Goal: Information Seeking & Learning: Learn about a topic

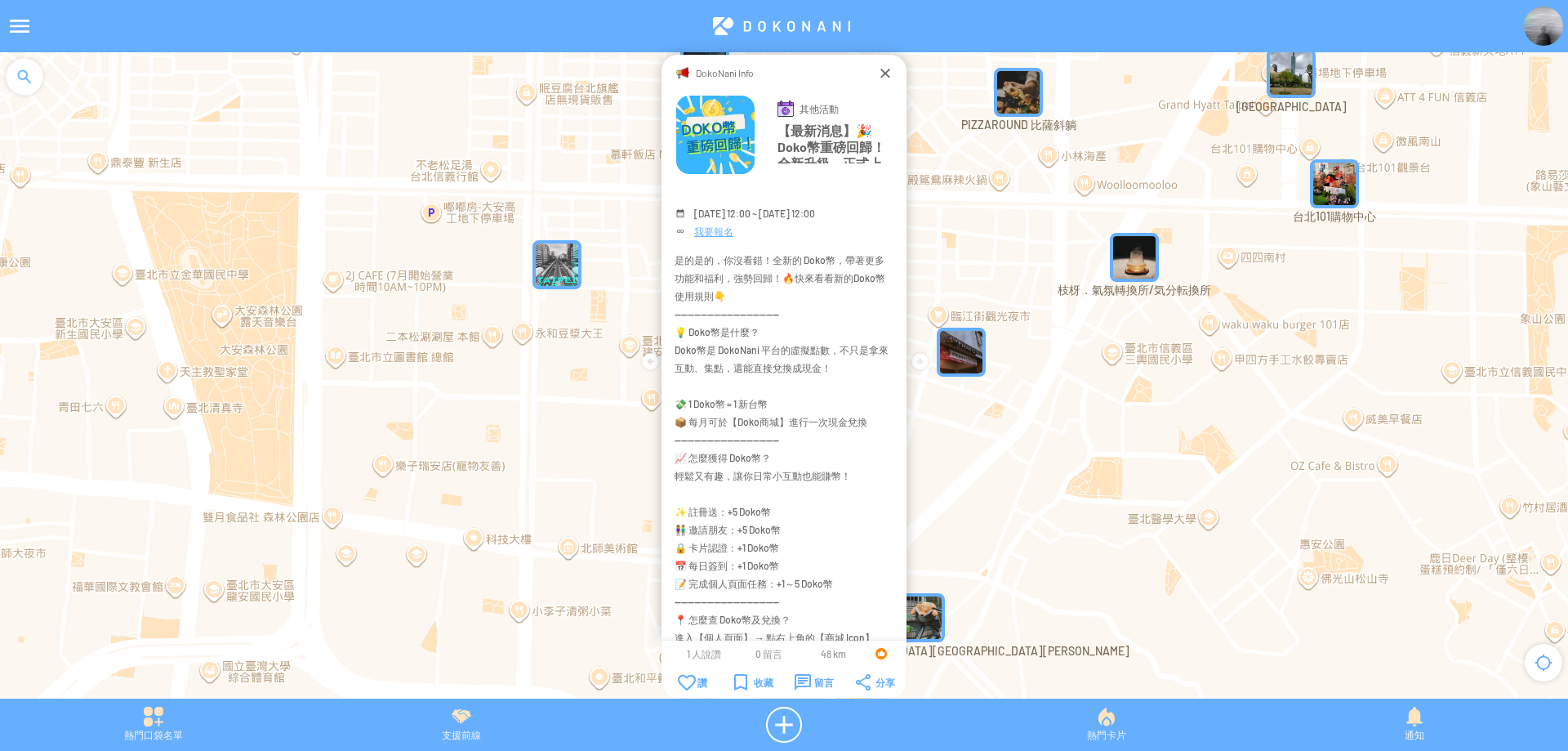
click at [28, 80] on div at bounding box center [24, 76] width 49 height 49
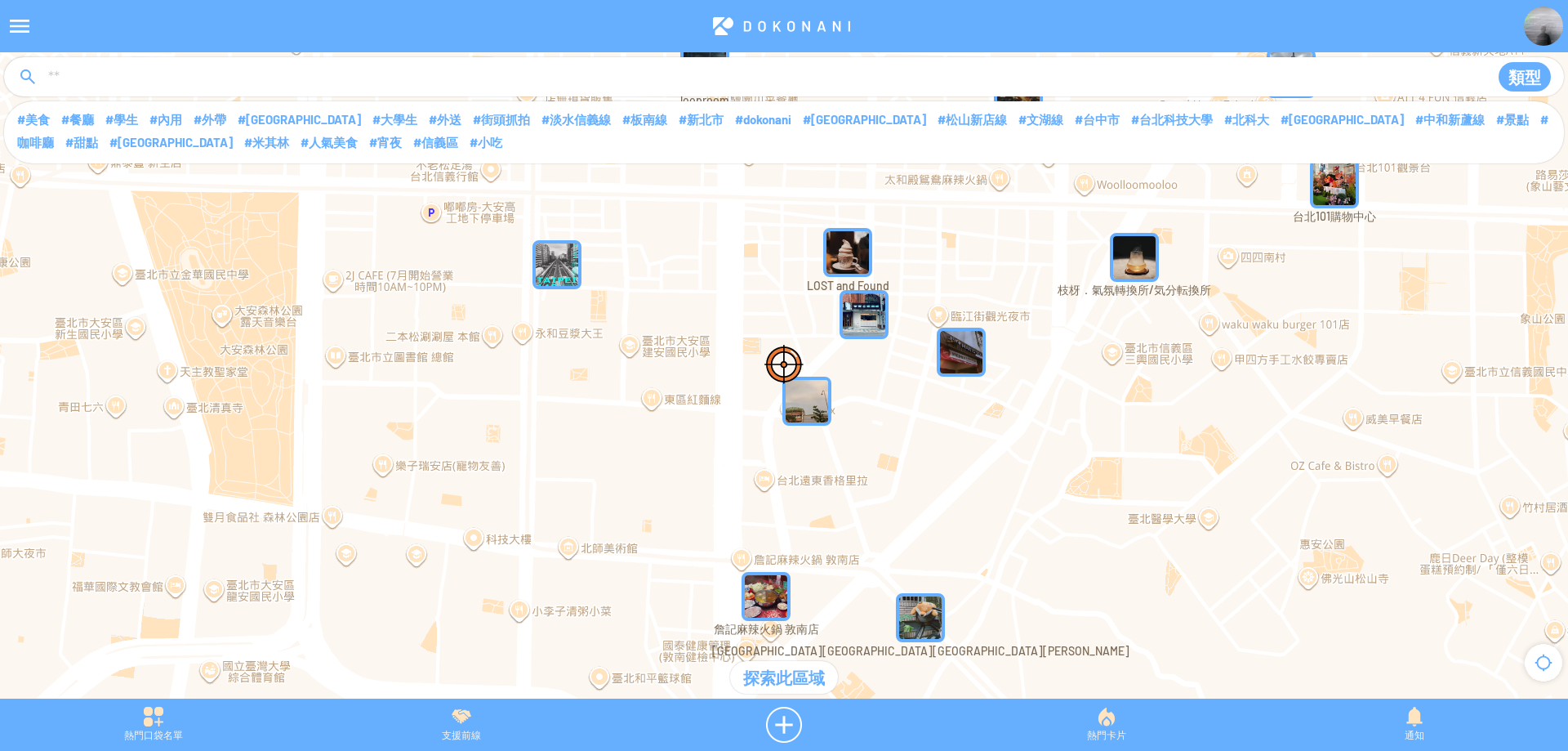
click at [199, 68] on input at bounding box center [760, 77] width 1426 height 31
type input "****"
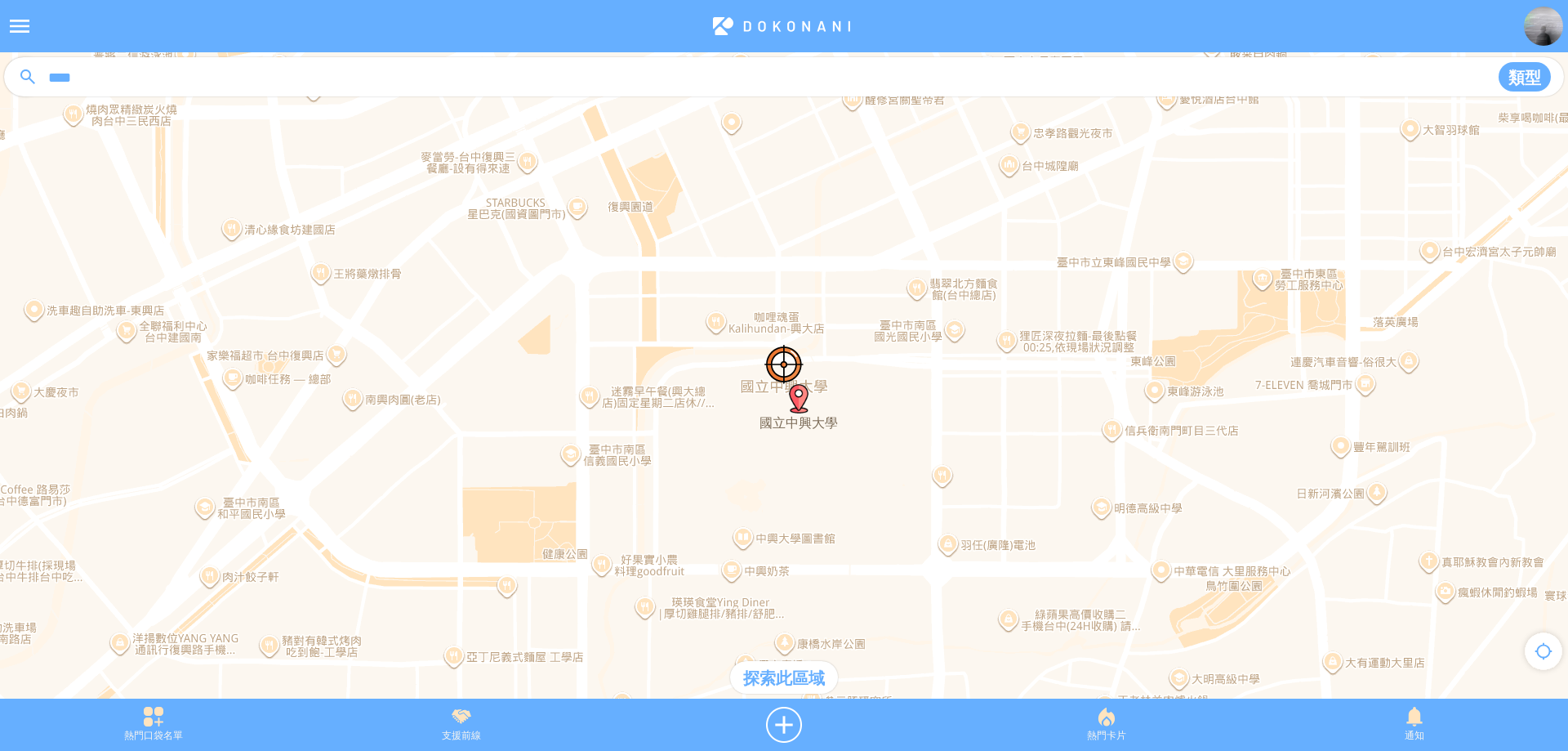
click at [771, 679] on div "探索此區域" at bounding box center [784, 677] width 108 height 32
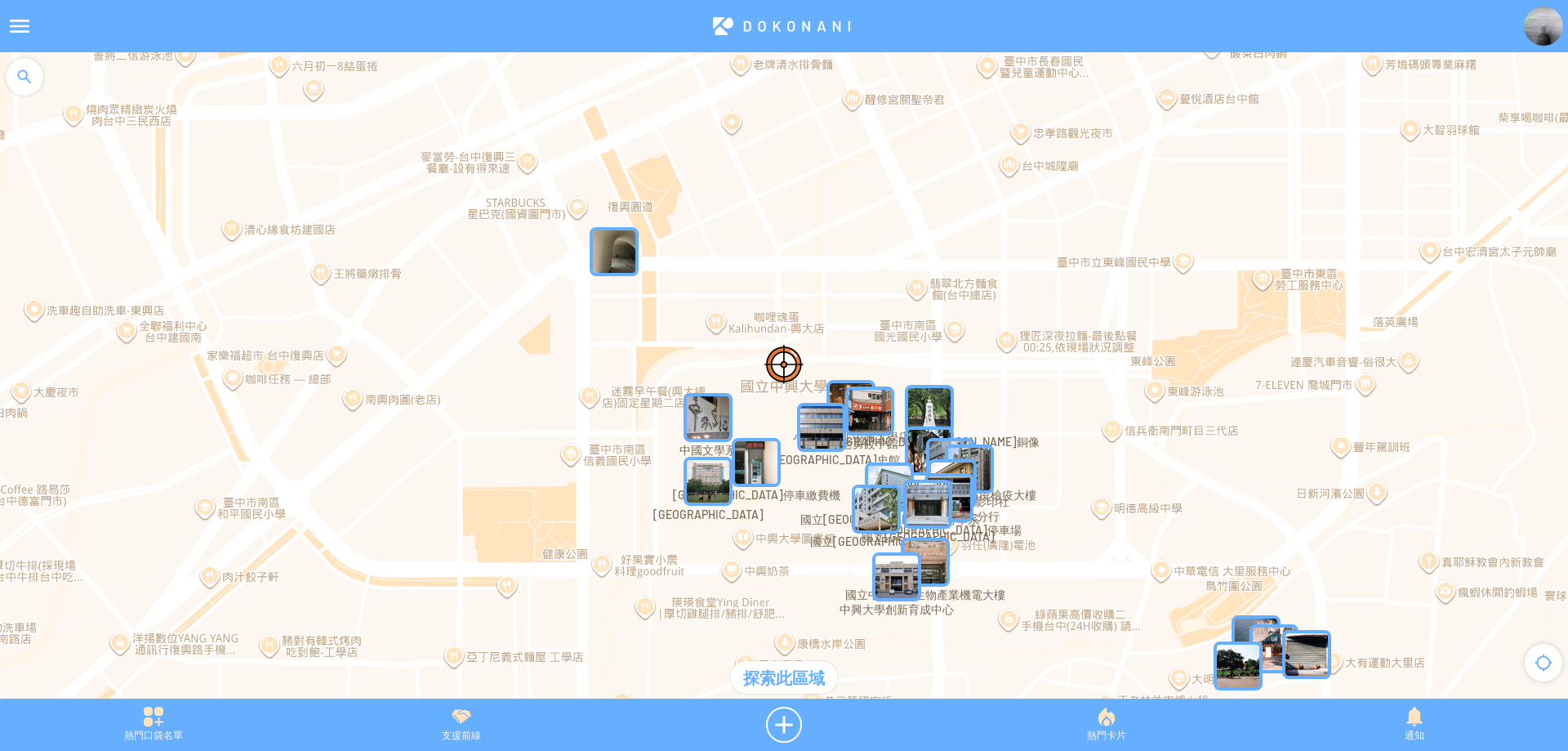
click at [711, 486] on img "S1vic3TPfXaMapIcon" at bounding box center [708, 481] width 49 height 49
click at [711, 486] on img "S1vic3TPfXaMapIcon" at bounding box center [732, 506] width 98 height 98
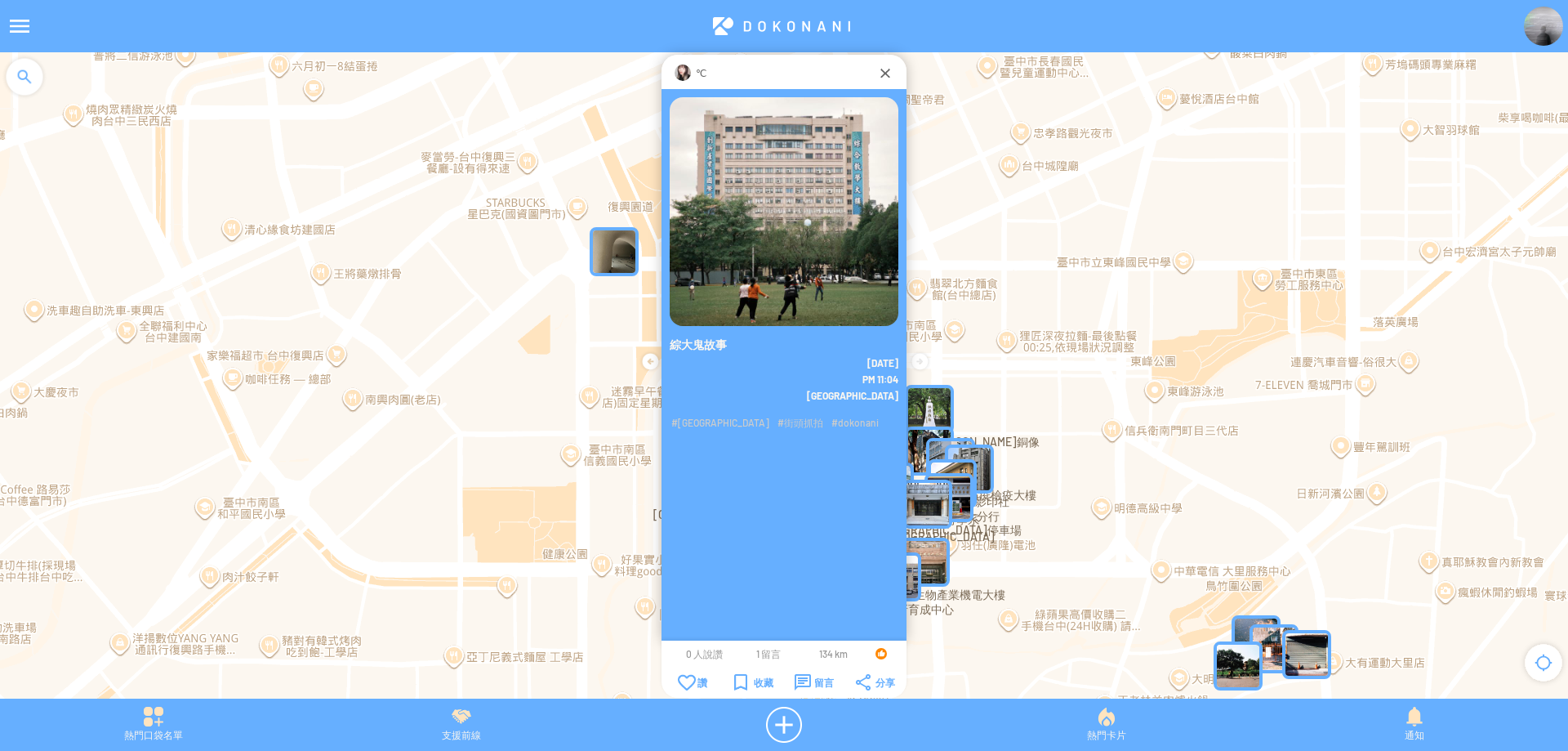
click at [687, 76] on img at bounding box center [682, 72] width 17 height 17
click at [877, 75] on div at bounding box center [885, 72] width 17 height 17
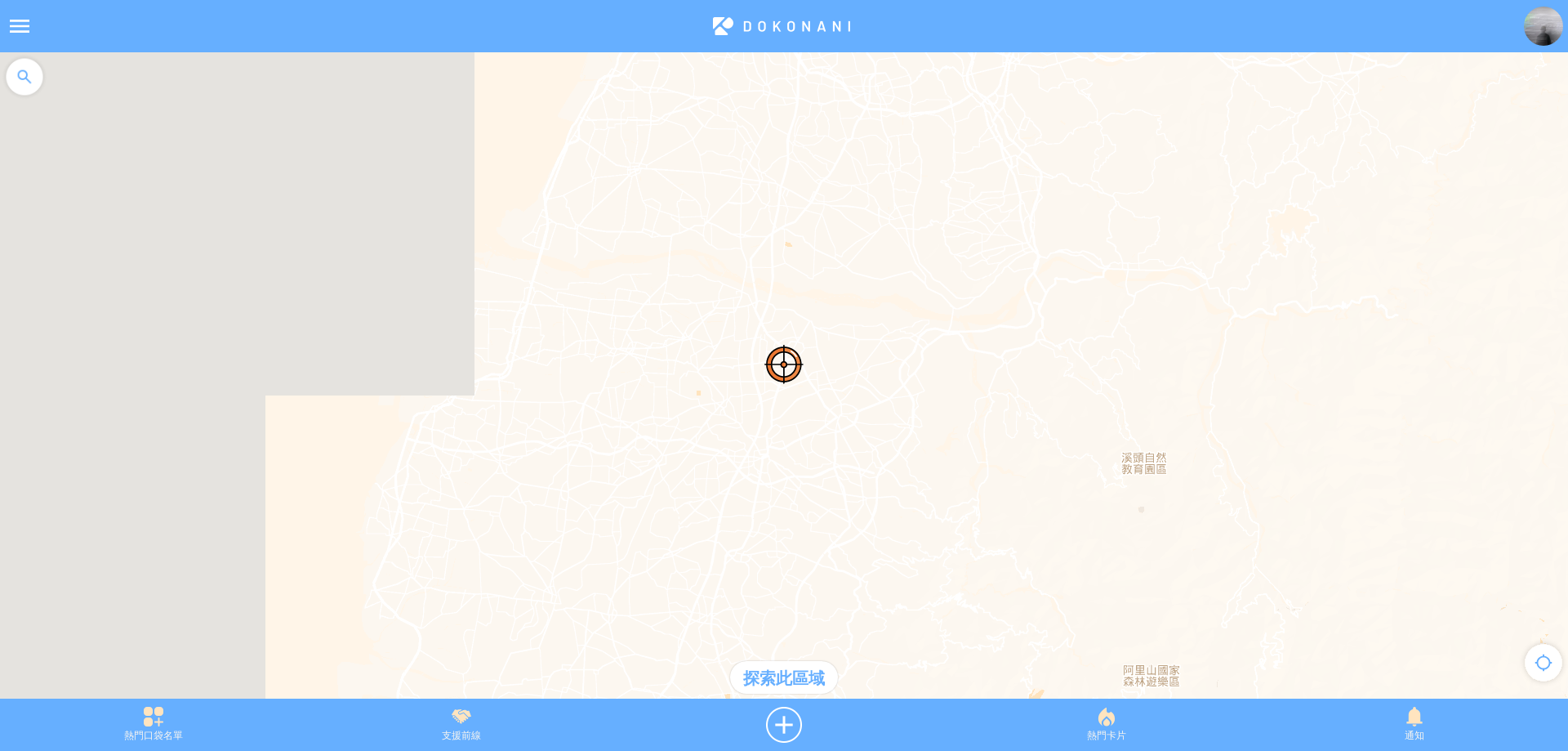
drag, startPoint x: 714, startPoint y: 415, endPoint x: 845, endPoint y: 166, distance: 281.4
click at [845, 166] on div at bounding box center [784, 383] width 1568 height 663
drag, startPoint x: 784, startPoint y: 463, endPoint x: 792, endPoint y: 175, distance: 288.1
click at [792, 177] on div at bounding box center [784, 383] width 1568 height 663
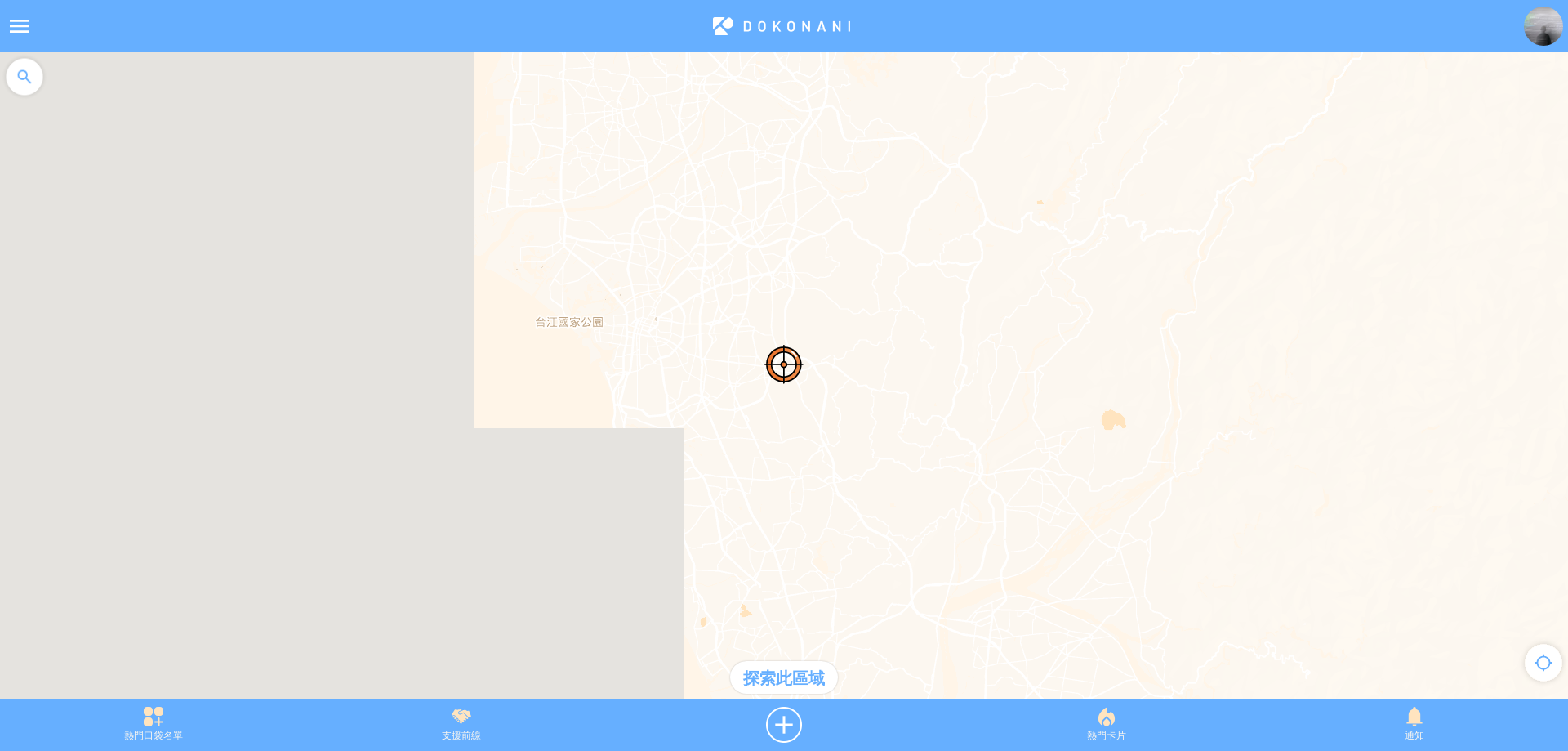
drag, startPoint x: 573, startPoint y: 407, endPoint x: 772, endPoint y: 305, distance: 223.6
click at [772, 305] on div at bounding box center [784, 383] width 1568 height 663
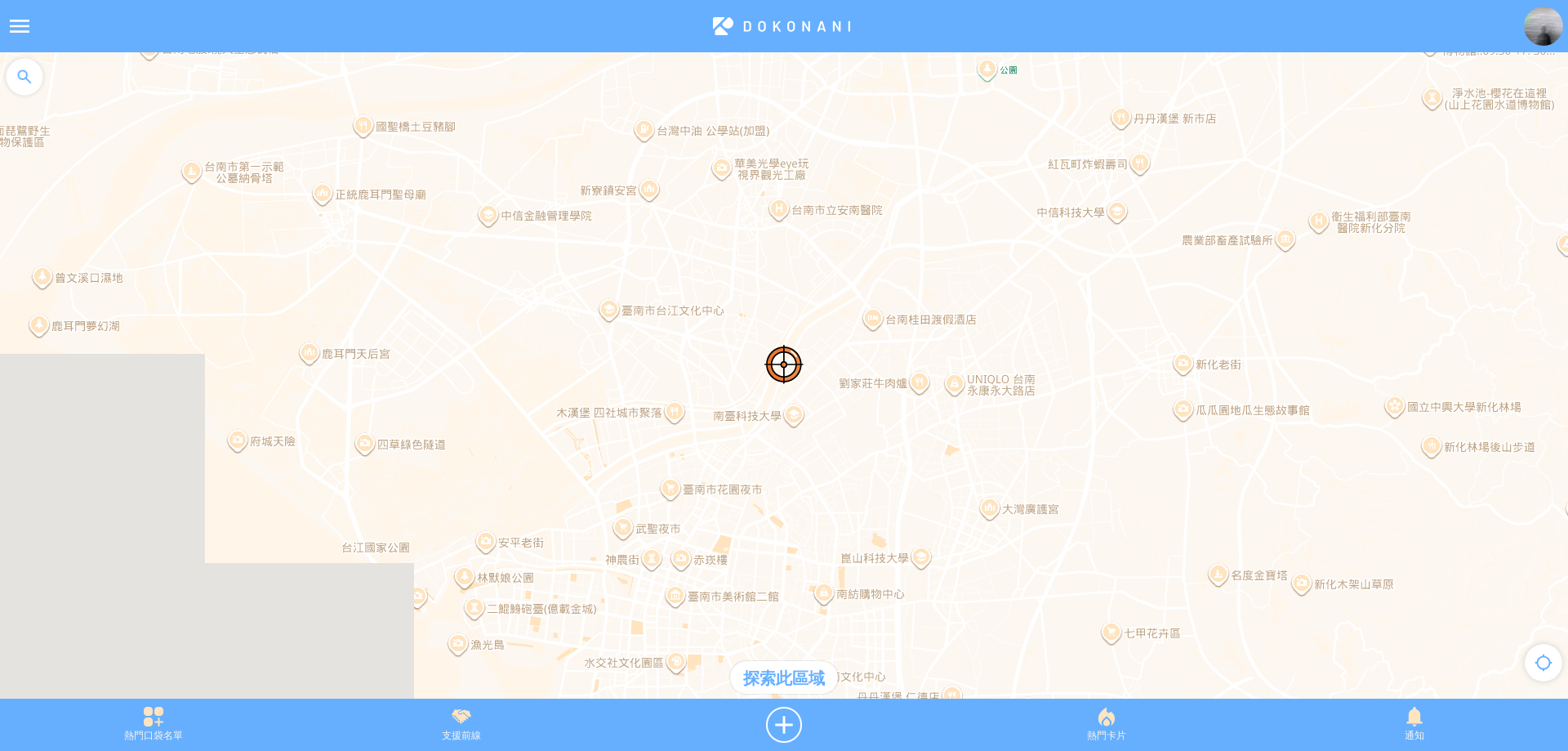
click at [776, 684] on div "探索此區域" at bounding box center [784, 677] width 108 height 32
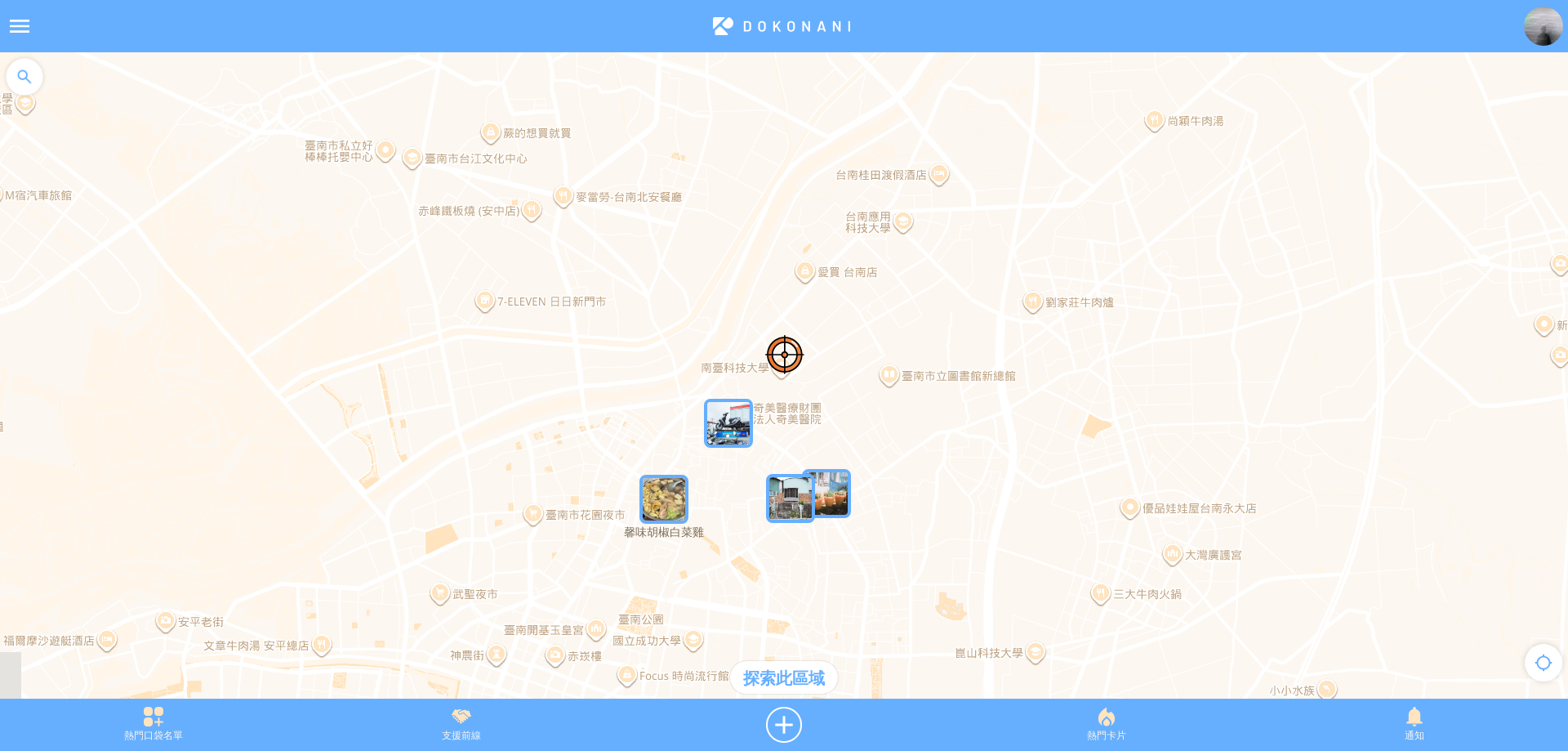
drag, startPoint x: 761, startPoint y: 383, endPoint x: 793, endPoint y: 268, distance: 119.4
click at [793, 268] on div at bounding box center [784, 383] width 1568 height 663
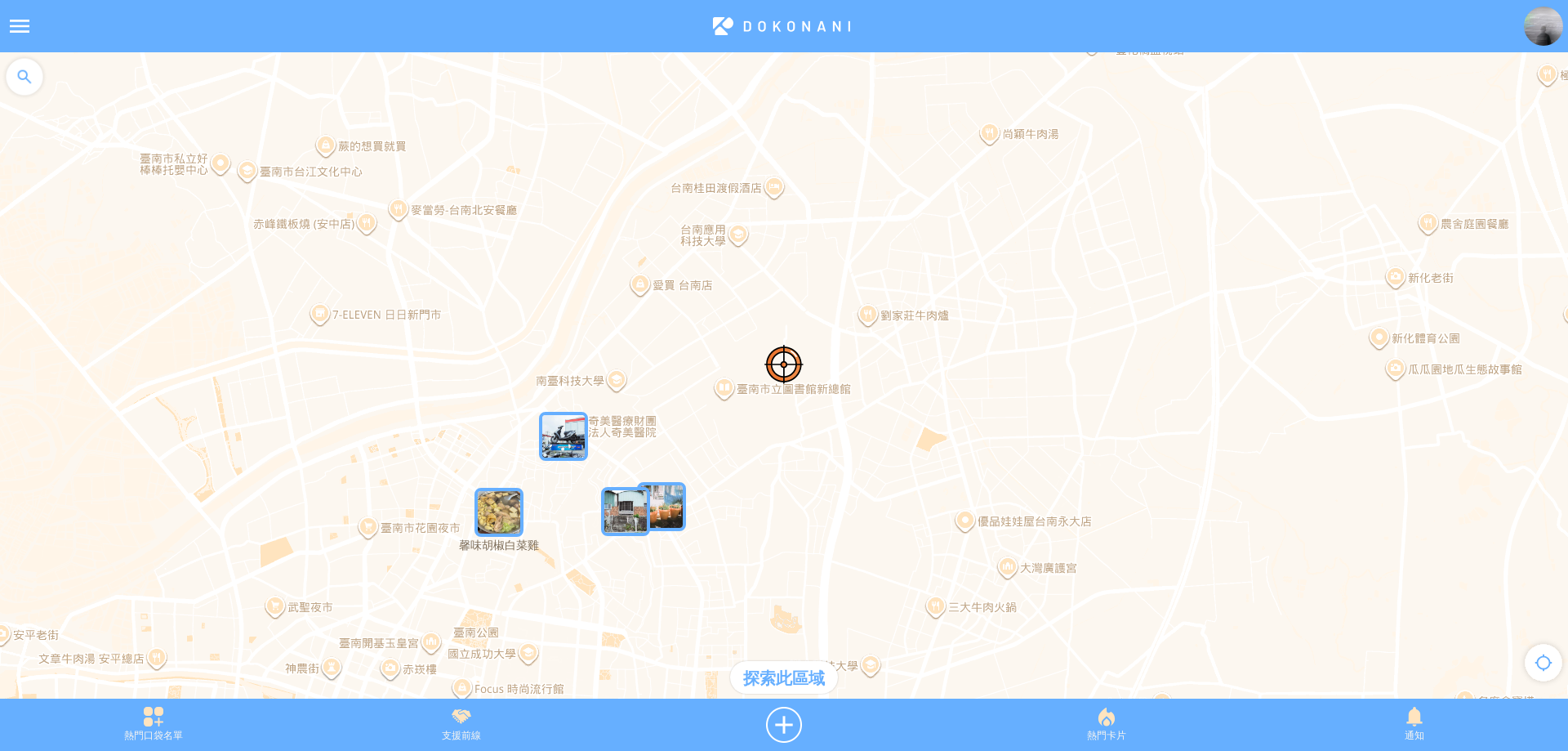
drag, startPoint x: 886, startPoint y: 290, endPoint x: 677, endPoint y: 429, distance: 251.0
click at [677, 429] on div at bounding box center [784, 383] width 1568 height 663
click at [765, 675] on div "探索此區域" at bounding box center [784, 677] width 108 height 32
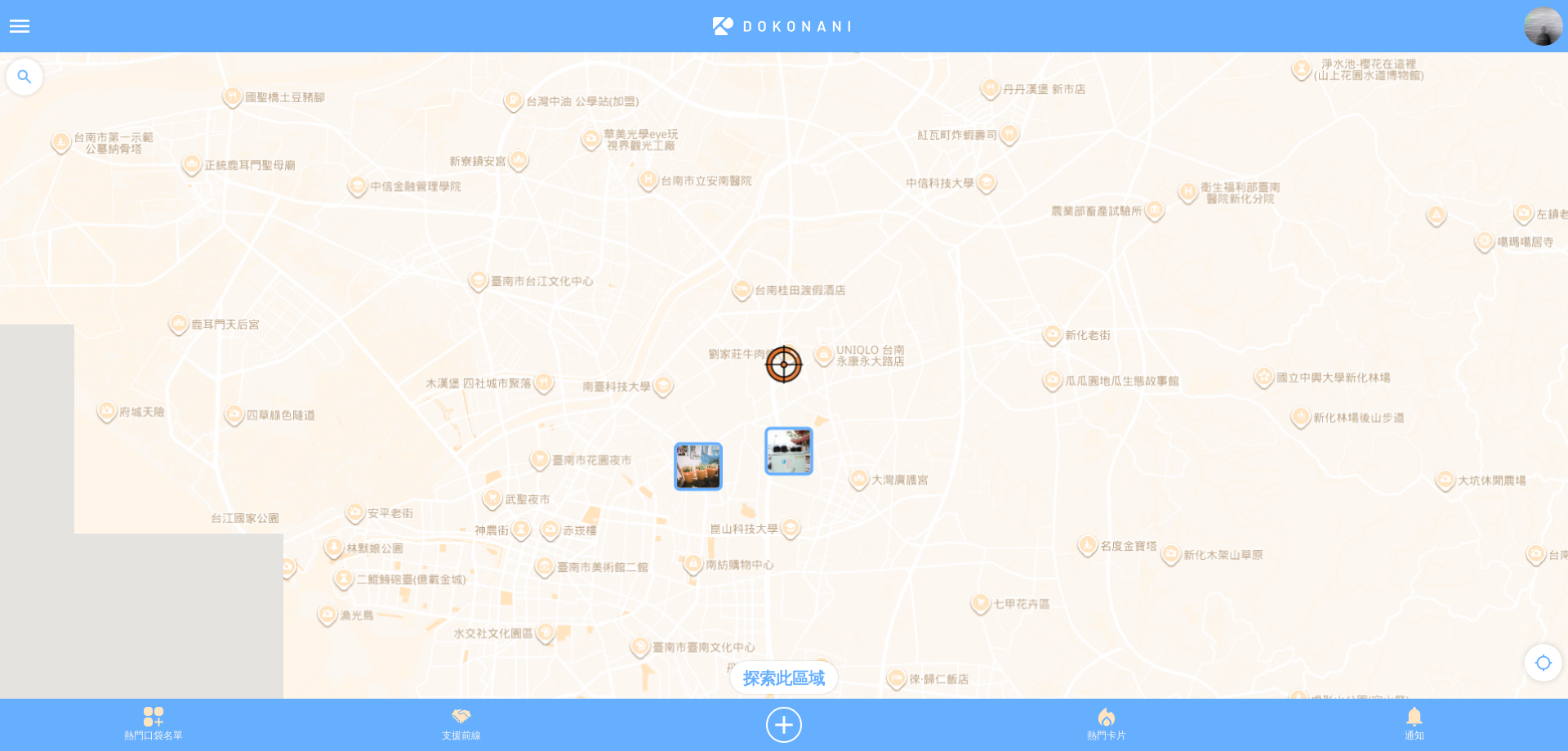
drag, startPoint x: 724, startPoint y: 479, endPoint x: 736, endPoint y: 372, distance: 107.7
click at [736, 372] on div at bounding box center [784, 383] width 1568 height 663
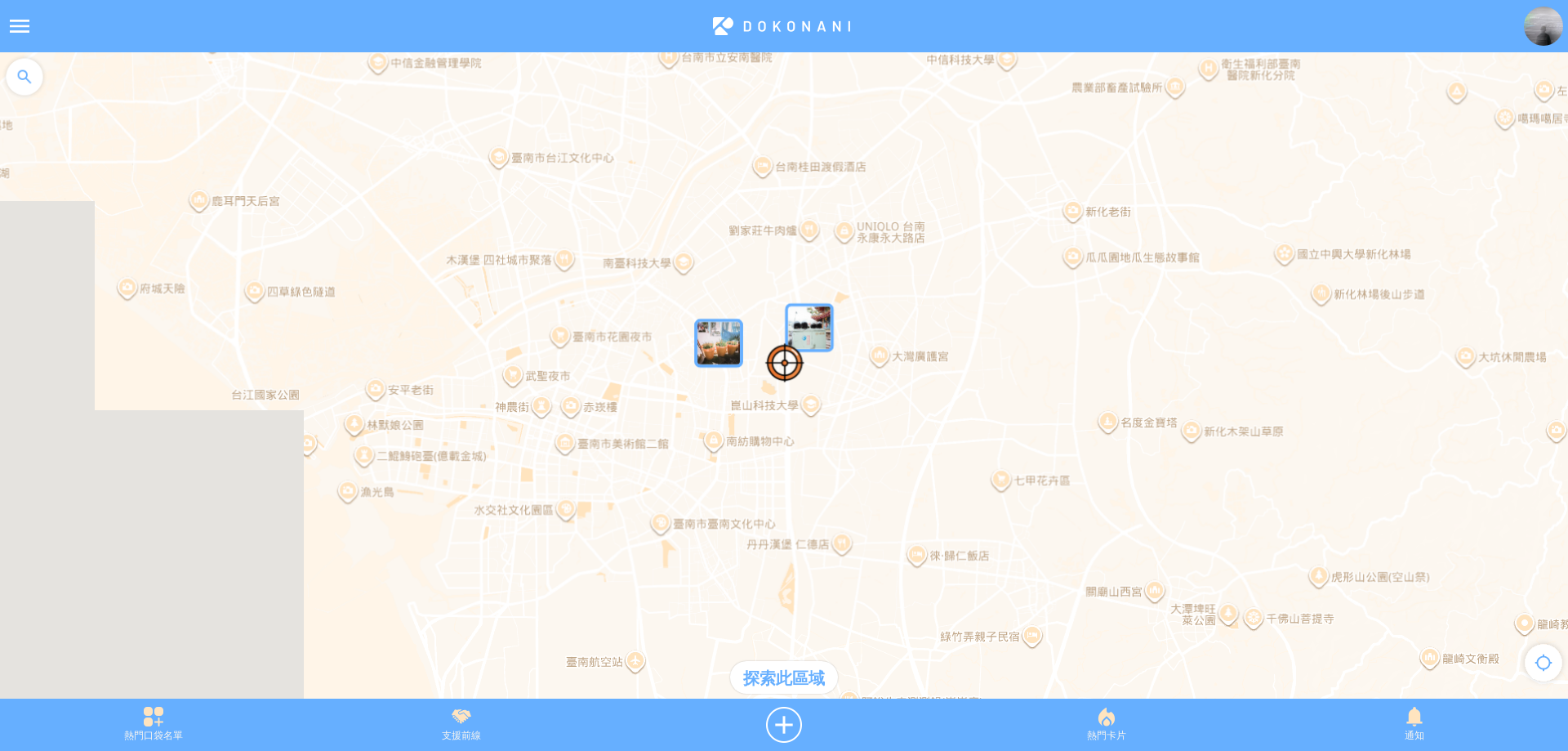
drag, startPoint x: 732, startPoint y: 468, endPoint x: 762, endPoint y: 445, distance: 37.8
click at [762, 446] on div at bounding box center [784, 383] width 1568 height 663
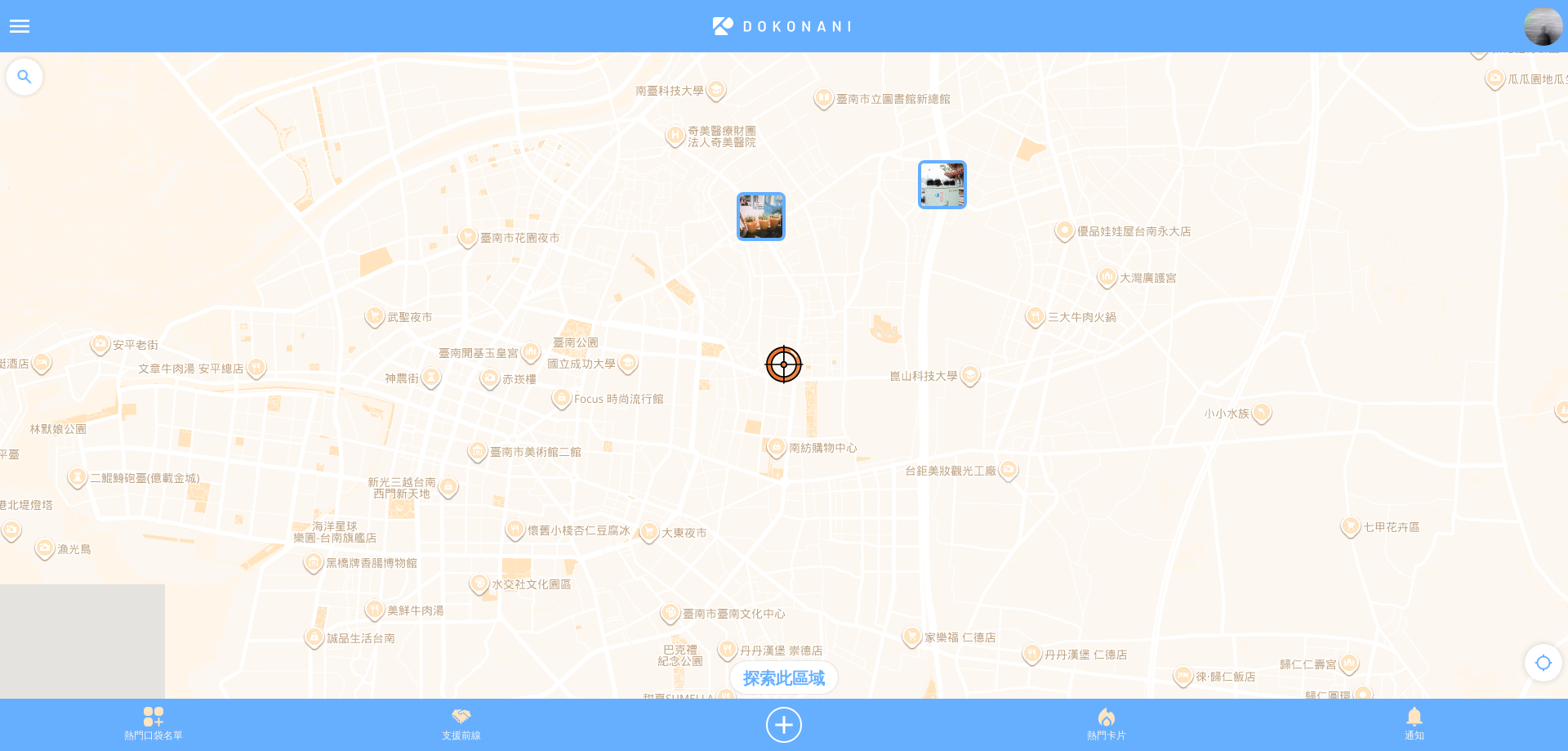
click at [792, 677] on div "探索此區域" at bounding box center [784, 677] width 108 height 32
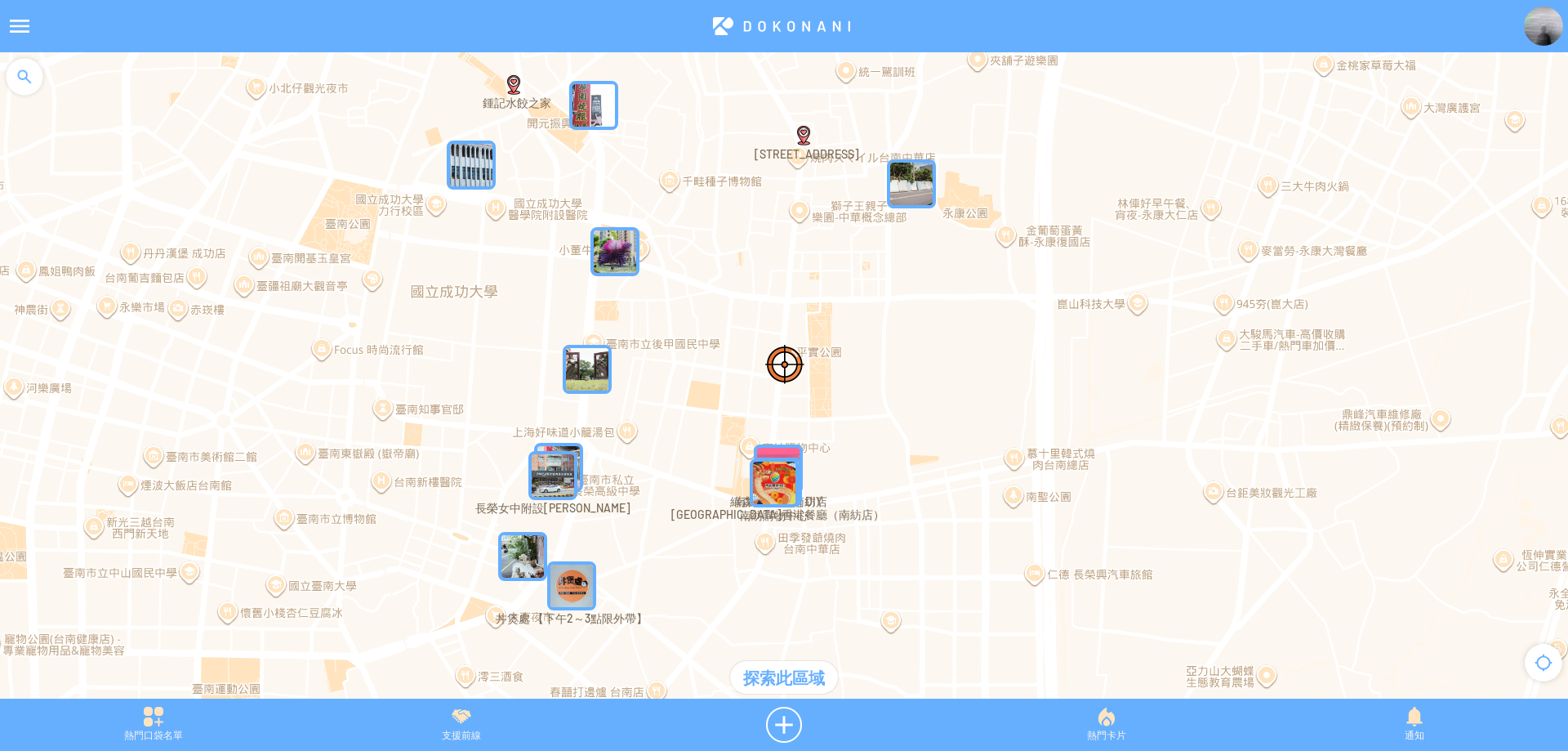
drag, startPoint x: 668, startPoint y: 376, endPoint x: 690, endPoint y: 320, distance: 60.2
click at [690, 321] on div at bounding box center [784, 383] width 1568 height 663
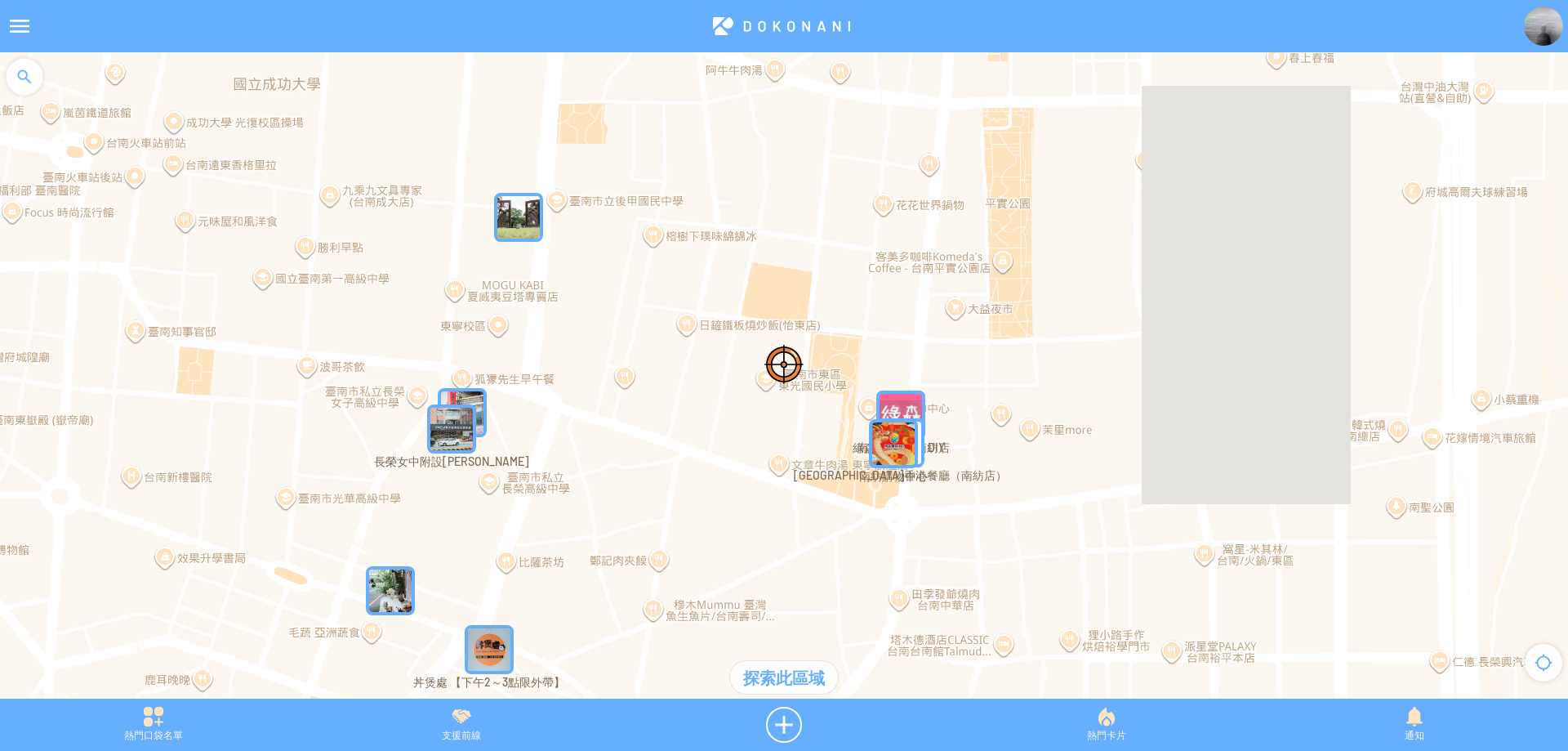
drag, startPoint x: 631, startPoint y: 487, endPoint x: 638, endPoint y: 478, distance: 11.4
click at [638, 478] on div at bounding box center [784, 383] width 1568 height 663
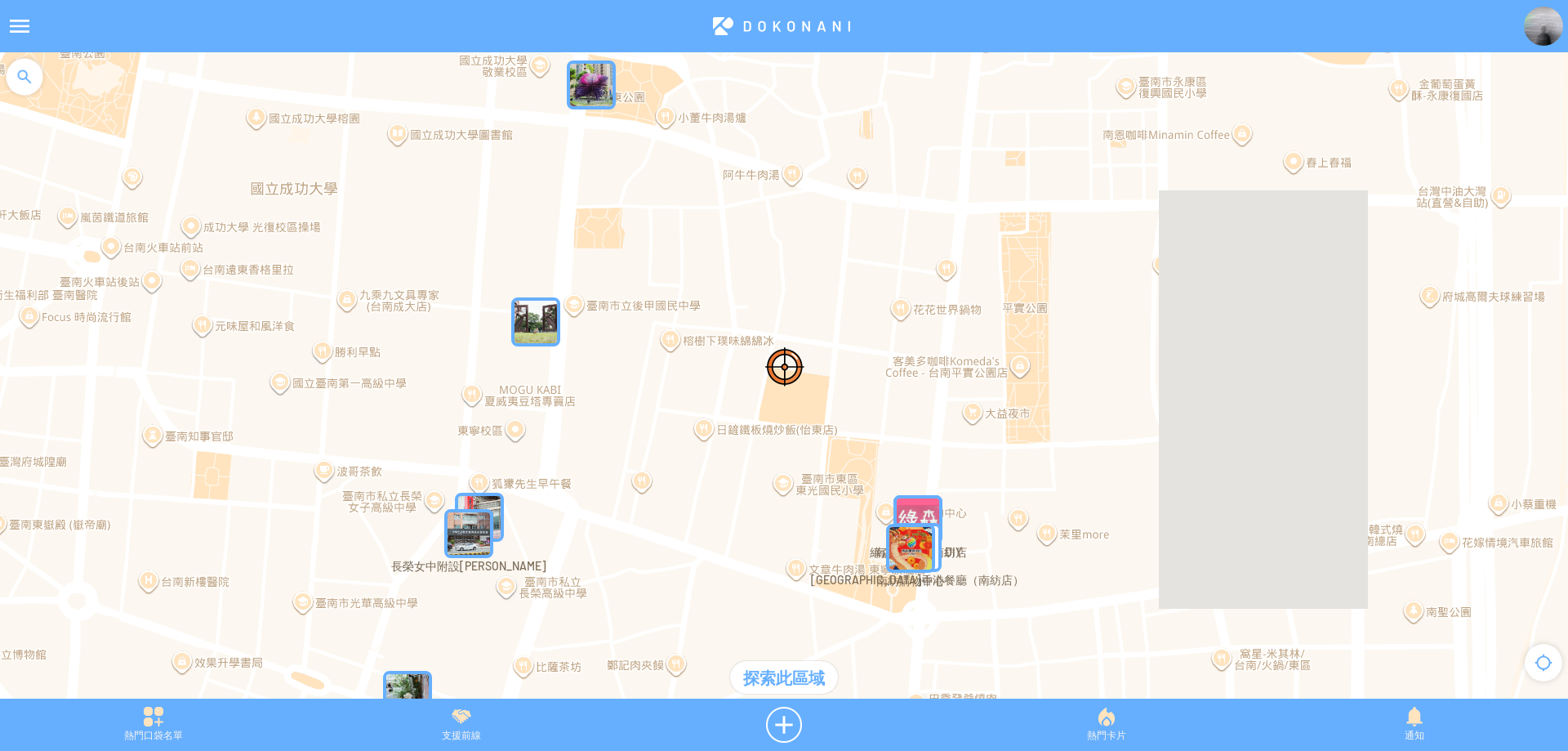
drag, startPoint x: 631, startPoint y: 263, endPoint x: 670, endPoint y: 441, distance: 182.2
click at [670, 441] on div at bounding box center [784, 383] width 1568 height 663
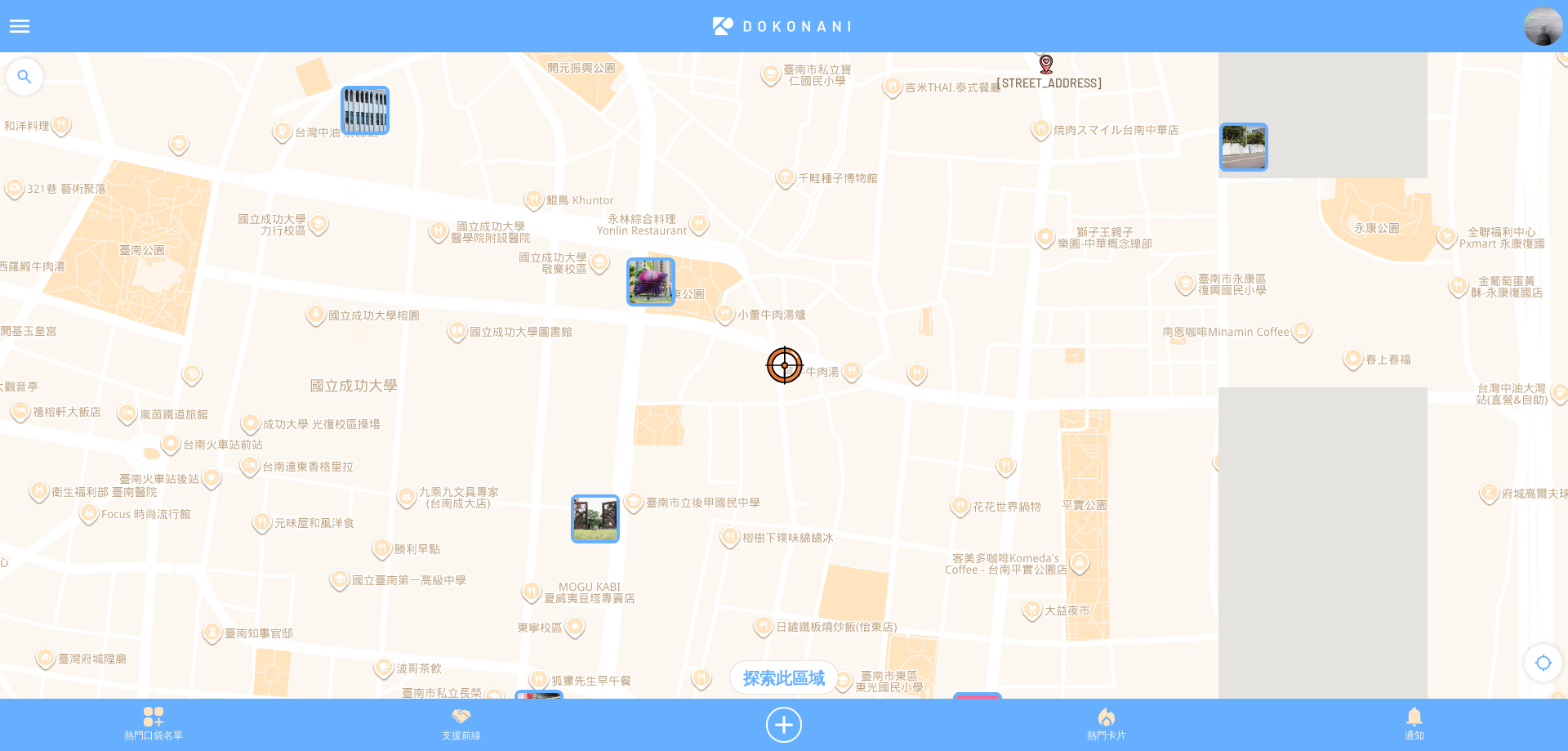
drag, startPoint x: 654, startPoint y: 286, endPoint x: 682, endPoint y: 375, distance: 93.3
click at [682, 375] on div at bounding box center [784, 383] width 1568 height 663
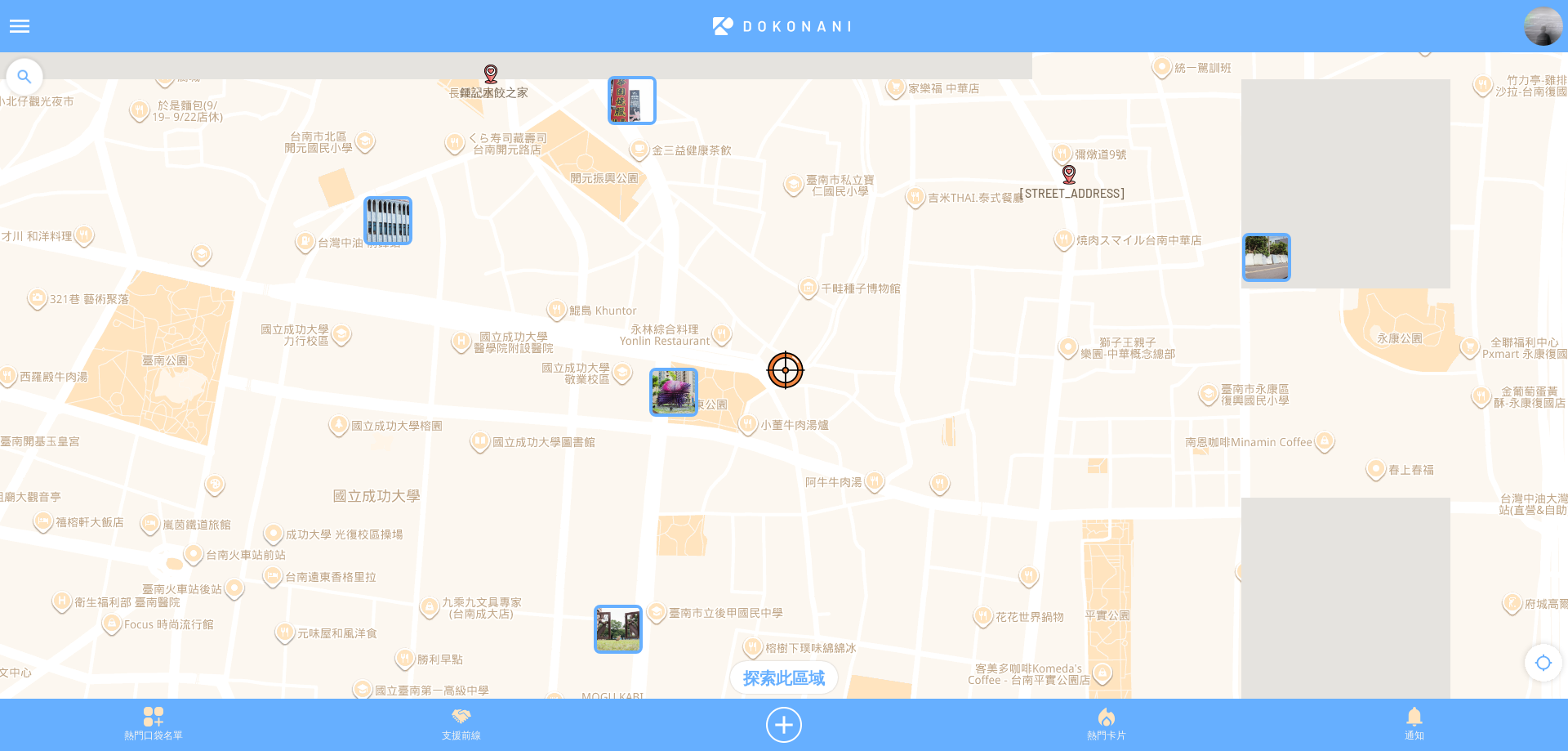
drag, startPoint x: 716, startPoint y: 208, endPoint x: 748, endPoint y: 360, distance: 155.3
click at [748, 360] on div at bounding box center [784, 383] width 1568 height 663
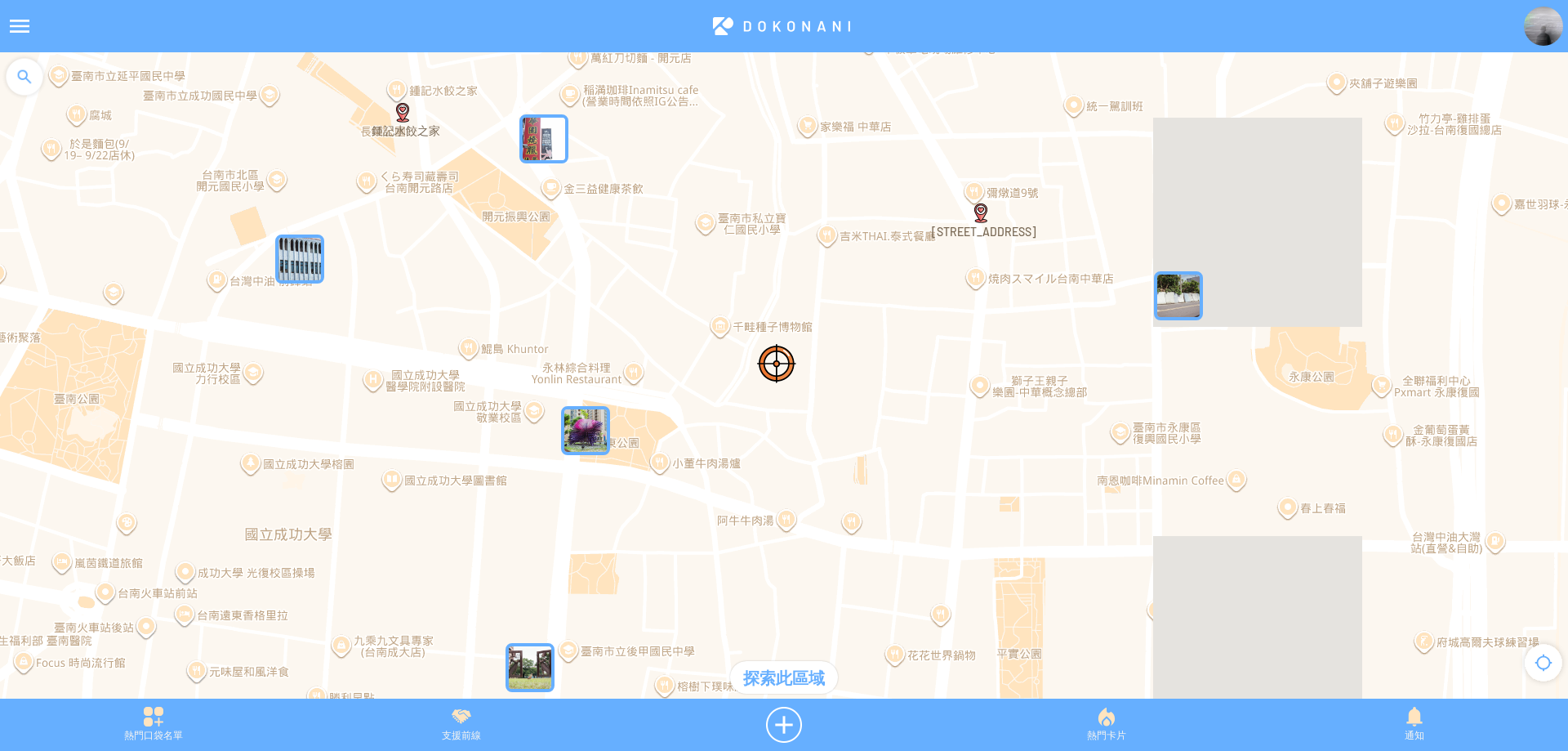
drag, startPoint x: 658, startPoint y: 373, endPoint x: 550, endPoint y: 352, distance: 110.0
click at [550, 352] on div at bounding box center [784, 383] width 1568 height 663
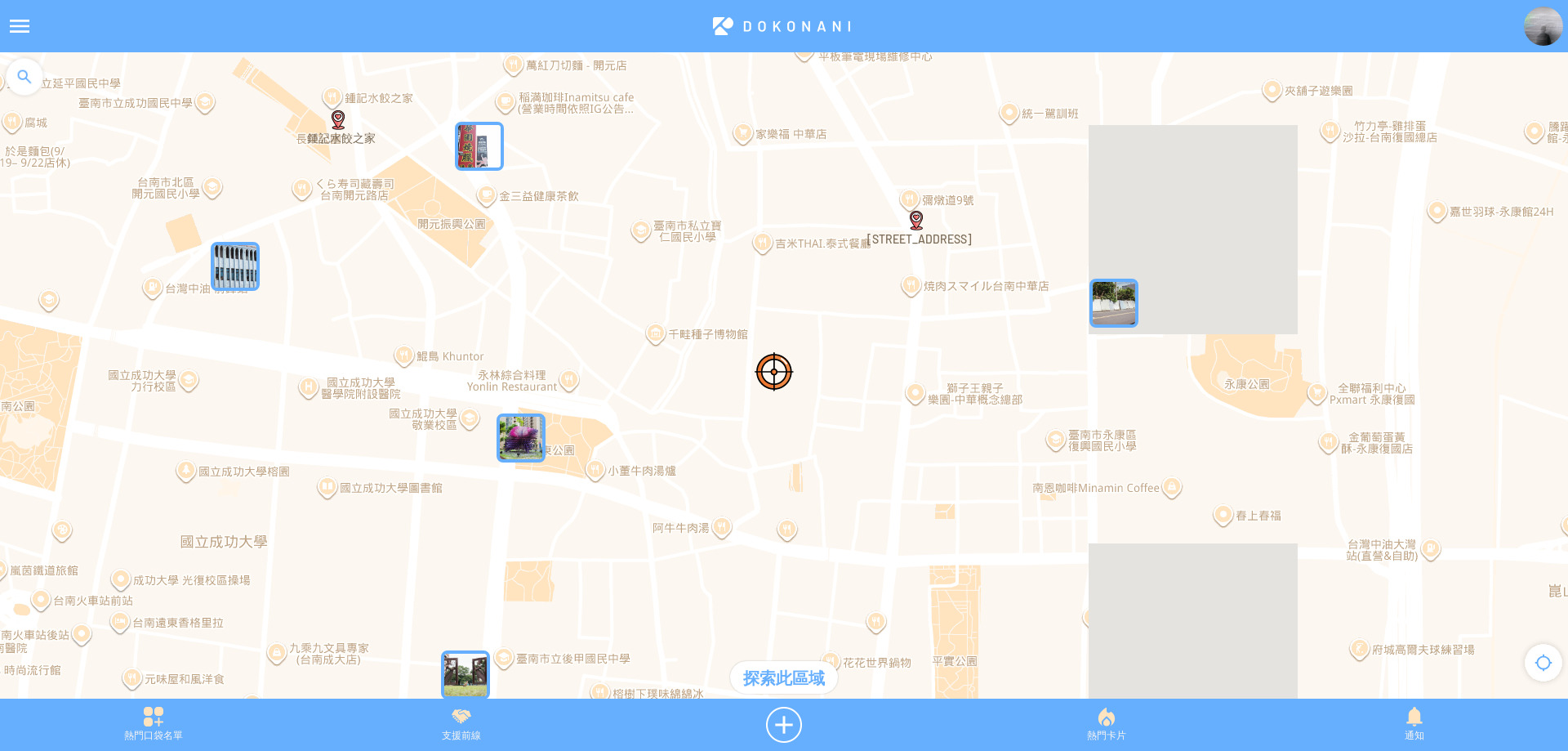
drag, startPoint x: 843, startPoint y: 332, endPoint x: 562, endPoint y: 450, distance: 304.8
click at [562, 450] on div at bounding box center [784, 383] width 1568 height 663
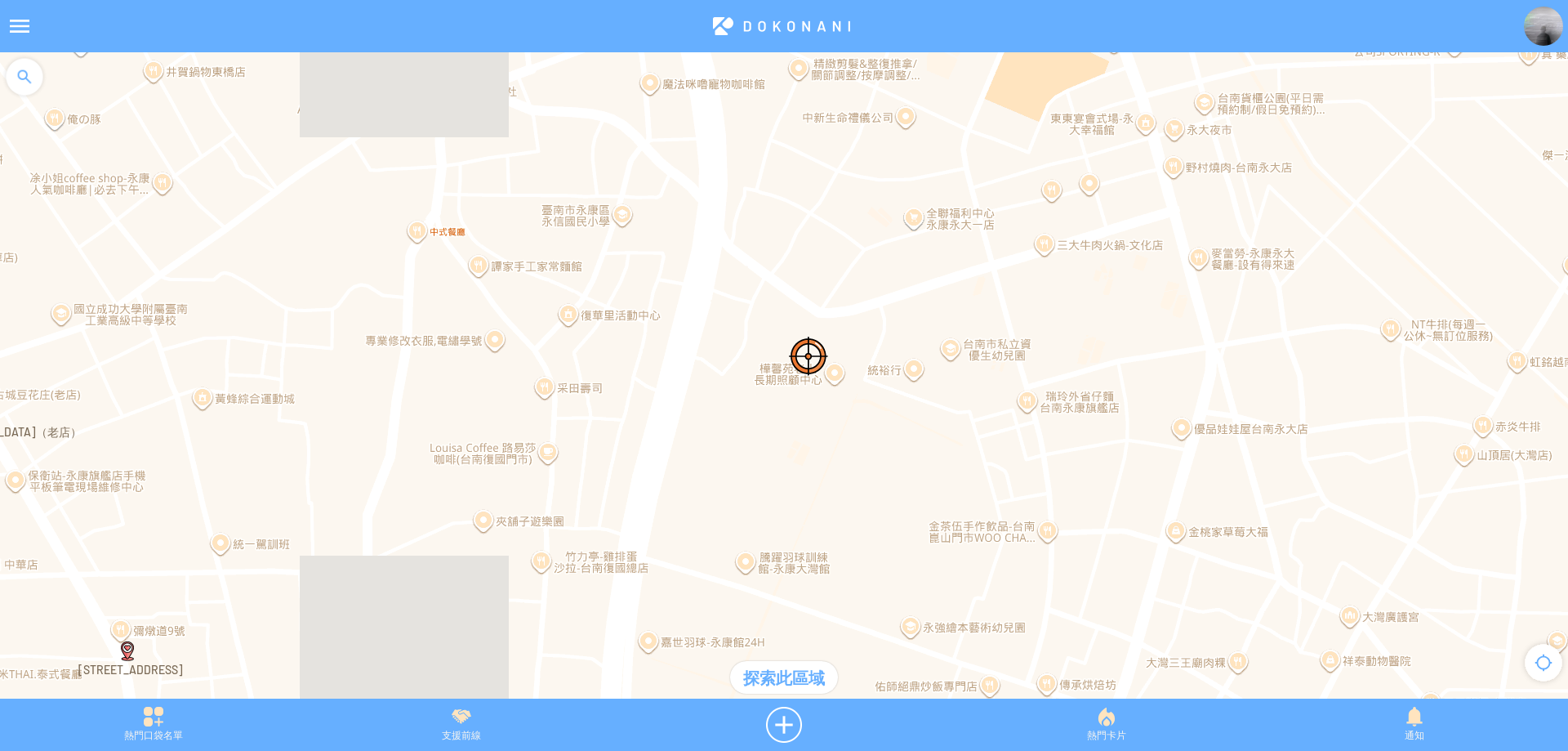
drag, startPoint x: 628, startPoint y: 376, endPoint x: 1033, endPoint y: 304, distance: 411.4
click at [1026, 309] on div at bounding box center [784, 383] width 1568 height 663
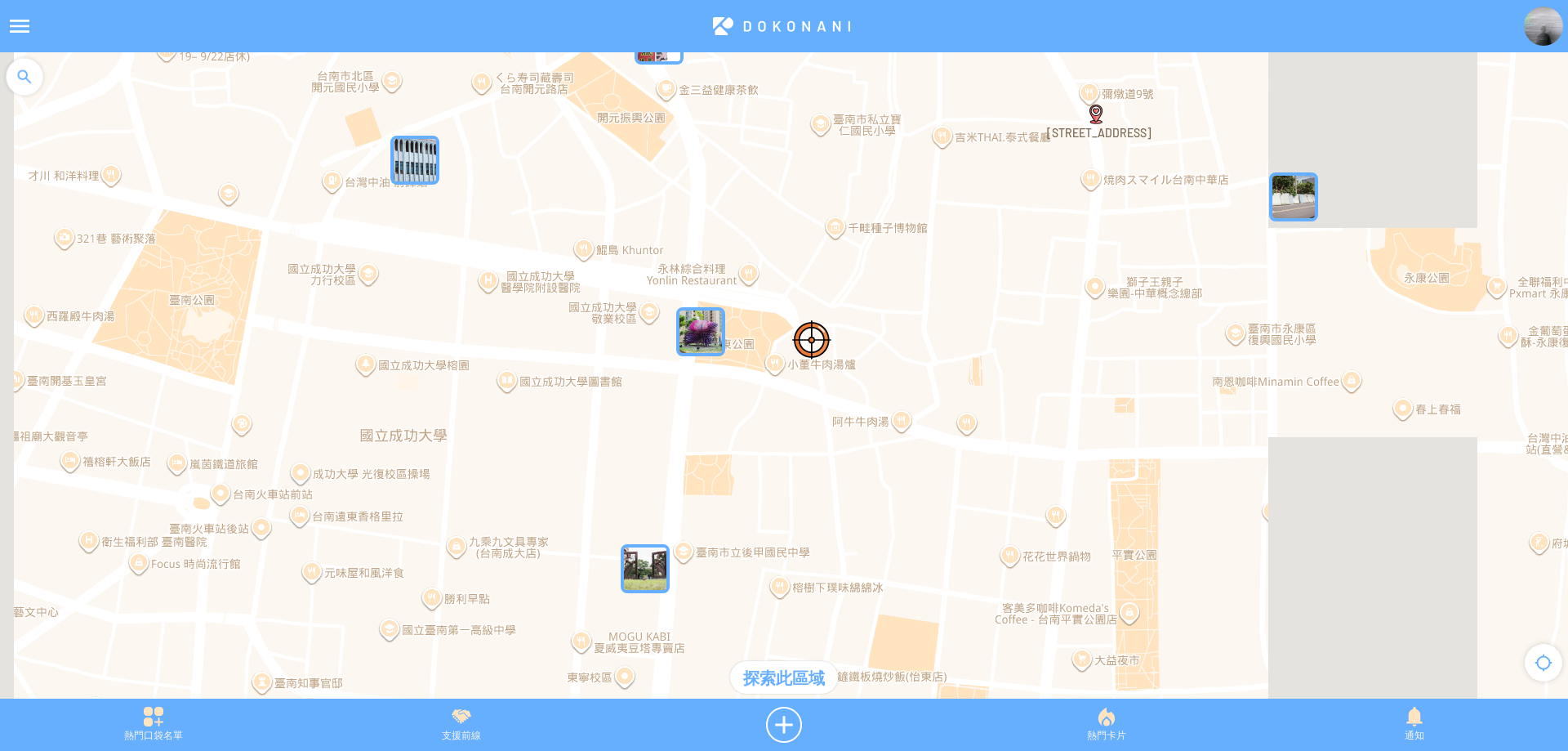
drag, startPoint x: 702, startPoint y: 410, endPoint x: 946, endPoint y: 215, distance: 312.3
click at [946, 215] on div at bounding box center [784, 383] width 1568 height 663
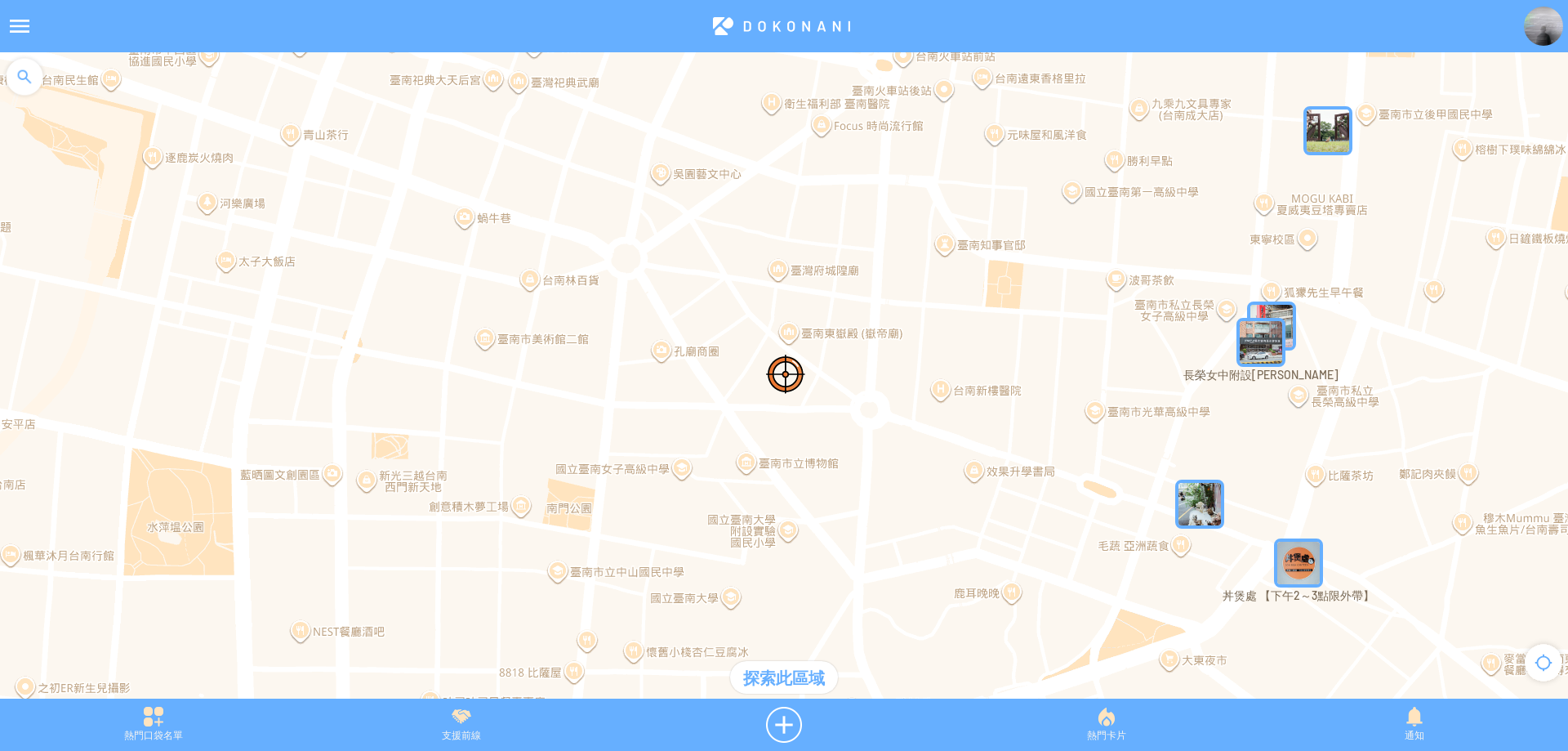
drag, startPoint x: 858, startPoint y: 240, endPoint x: 893, endPoint y: 411, distance: 174.5
click at [893, 410] on div at bounding box center [784, 383] width 1568 height 663
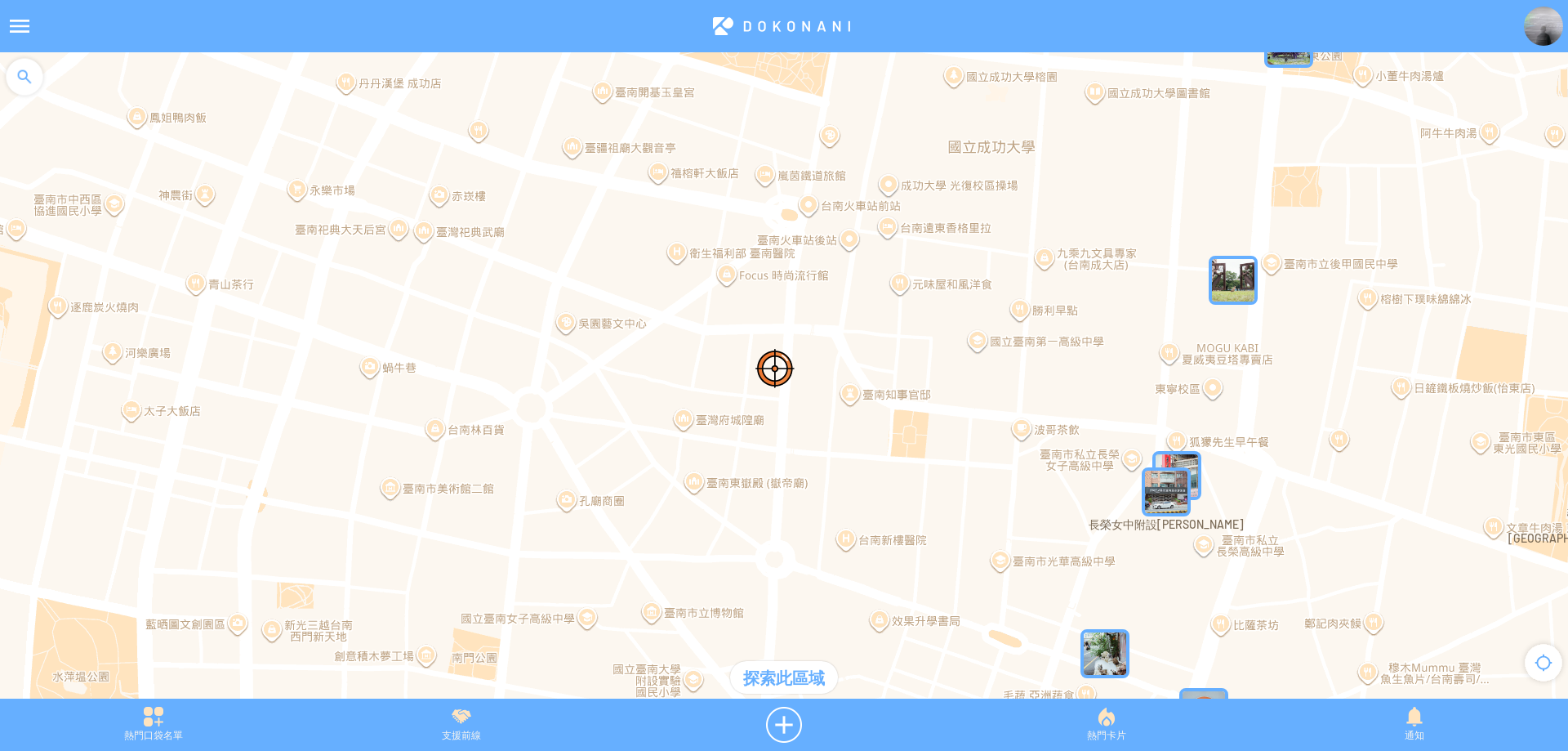
drag, startPoint x: 921, startPoint y: 248, endPoint x: 806, endPoint y: 323, distance: 137.3
click at [806, 323] on div at bounding box center [784, 383] width 1568 height 663
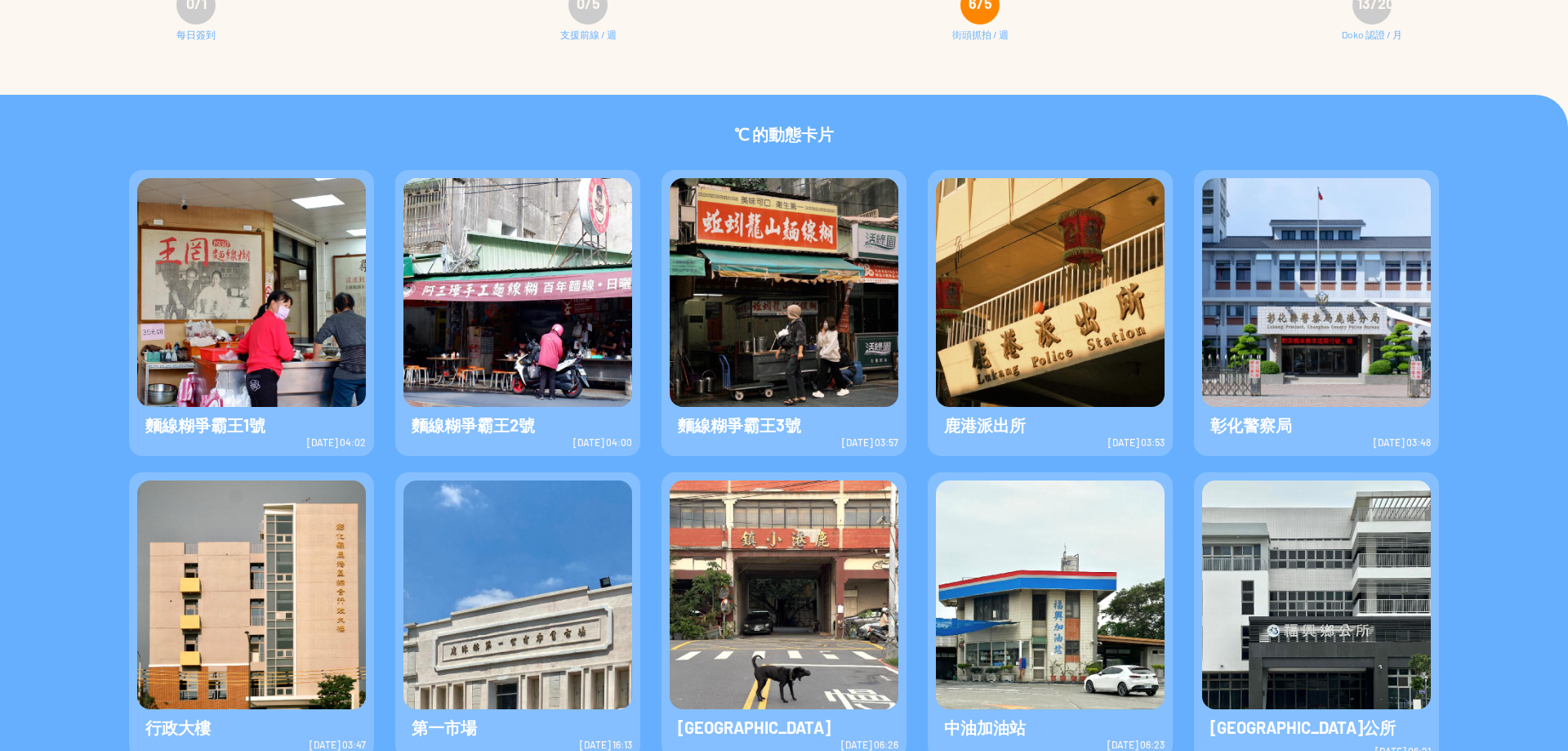
scroll to position [352, 0]
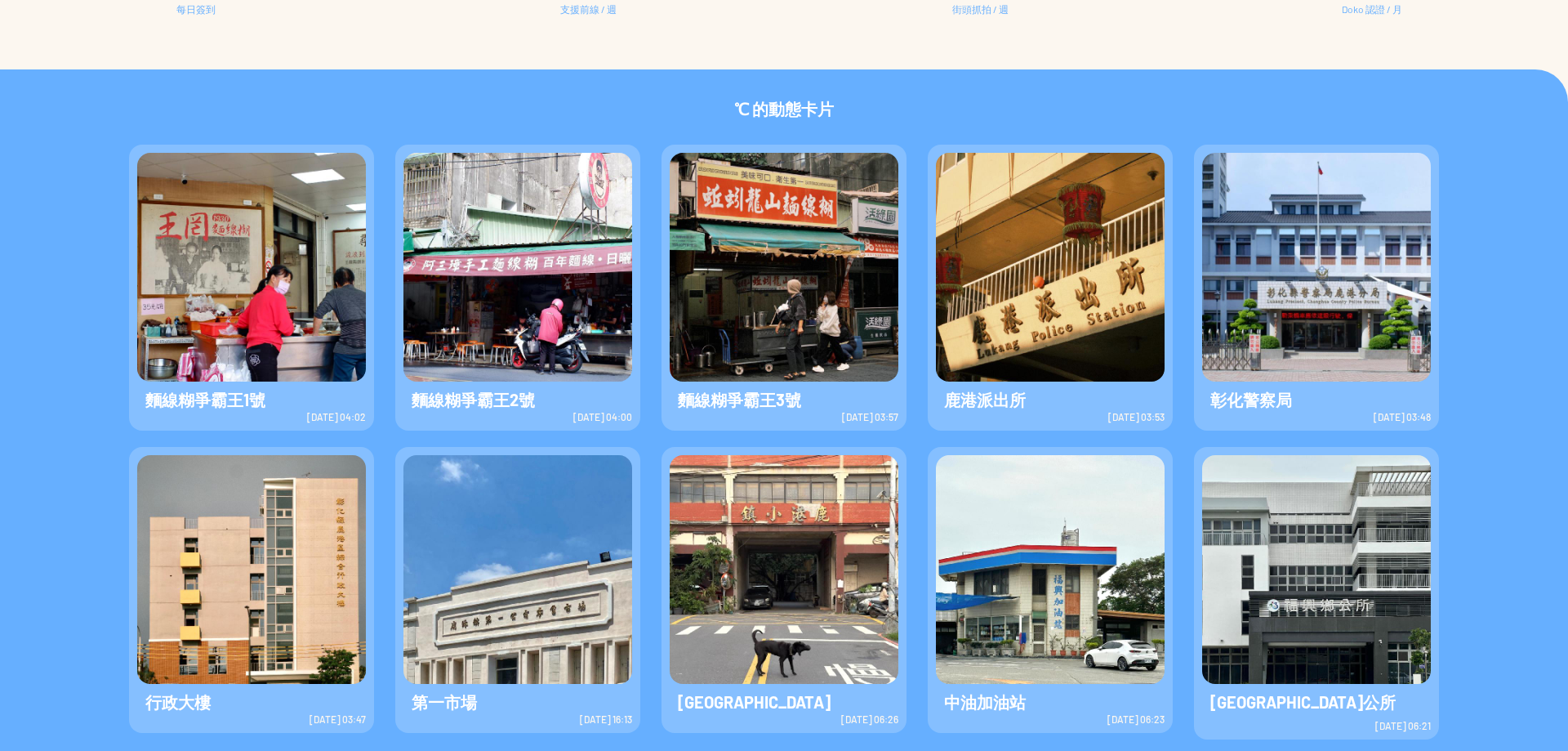
click at [1274, 107] on div "℃ 的動態卡片" at bounding box center [784, 98] width 1568 height 57
click at [1455, 403] on div "麵線糊爭霸王1號 麵線糊爭霸王1號 2025-8-24 04:02 麵線糊爭霸王2號 麵線糊爭霸王2號 2025-8-24 04:00" at bounding box center [784, 441] width 1568 height 631
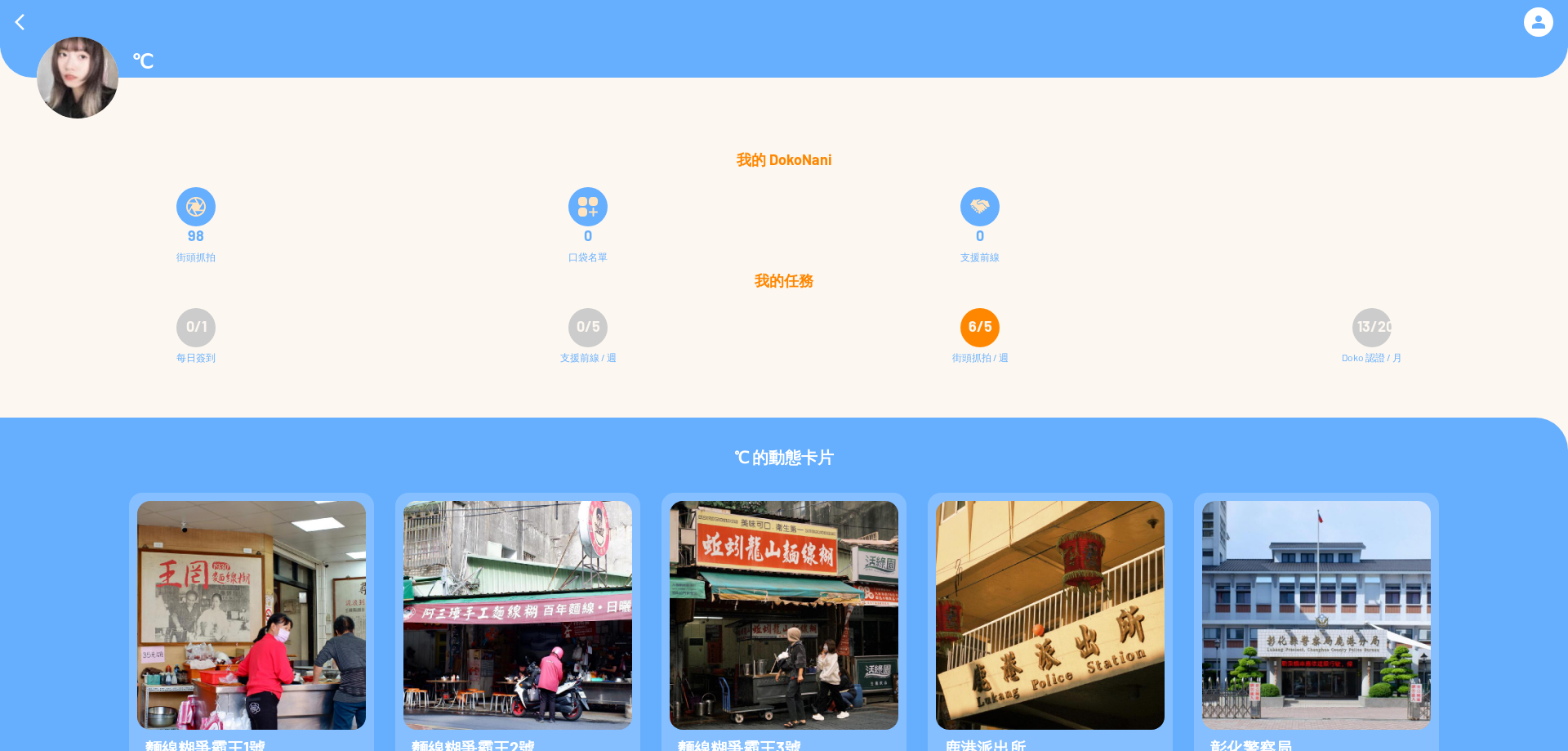
scroll to position [0, 0]
